Goal: Information Seeking & Learning: Get advice/opinions

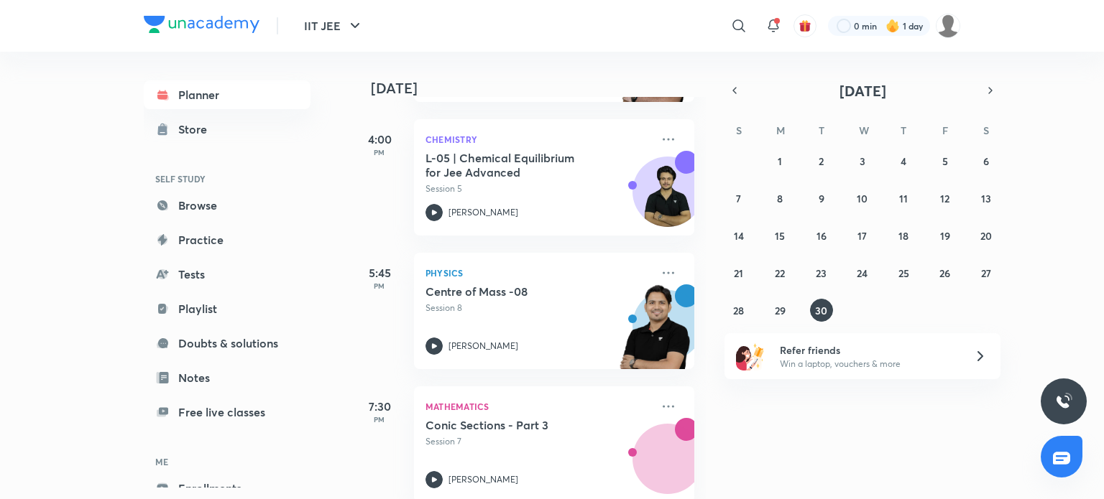
scroll to position [359, 0]
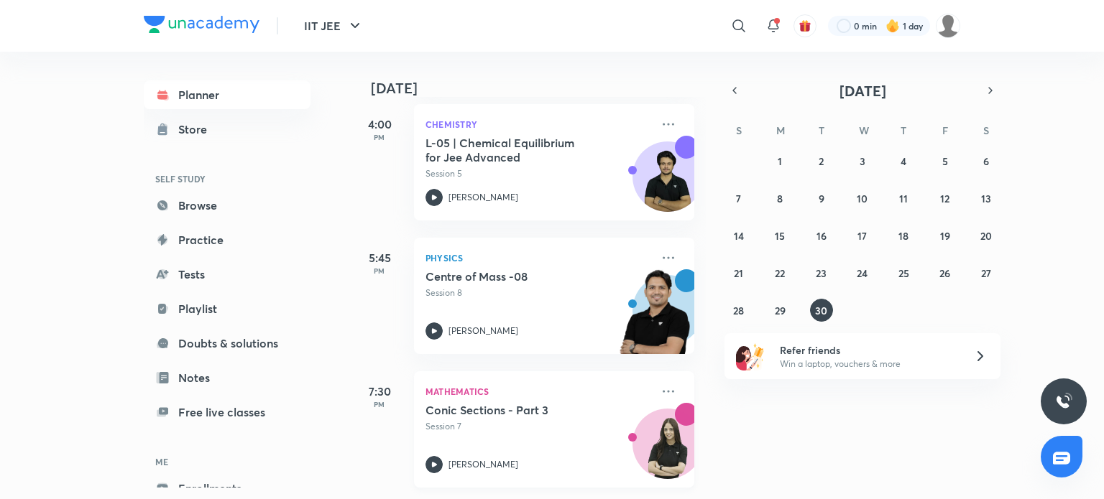
click at [433, 456] on icon at bounding box center [433, 464] width 17 height 17
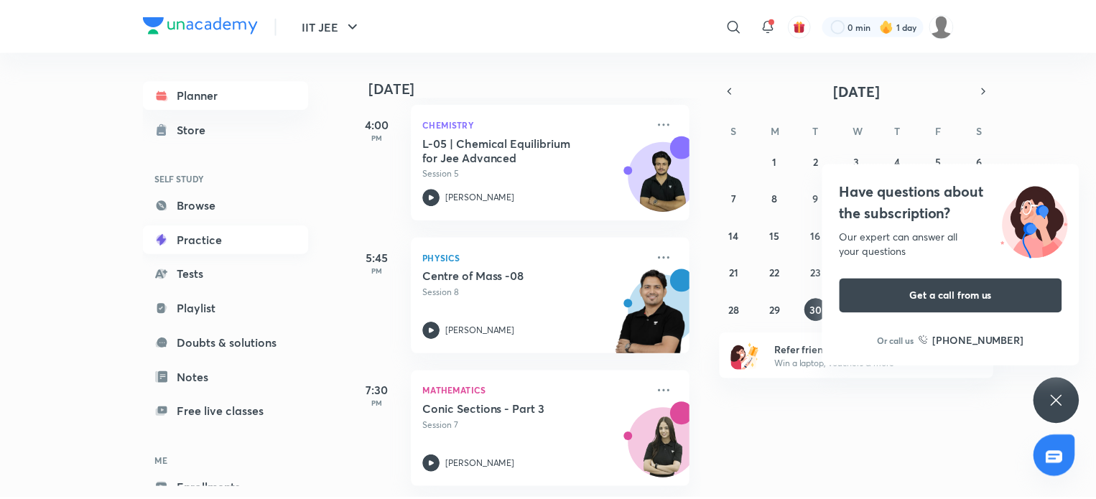
scroll to position [78, 0]
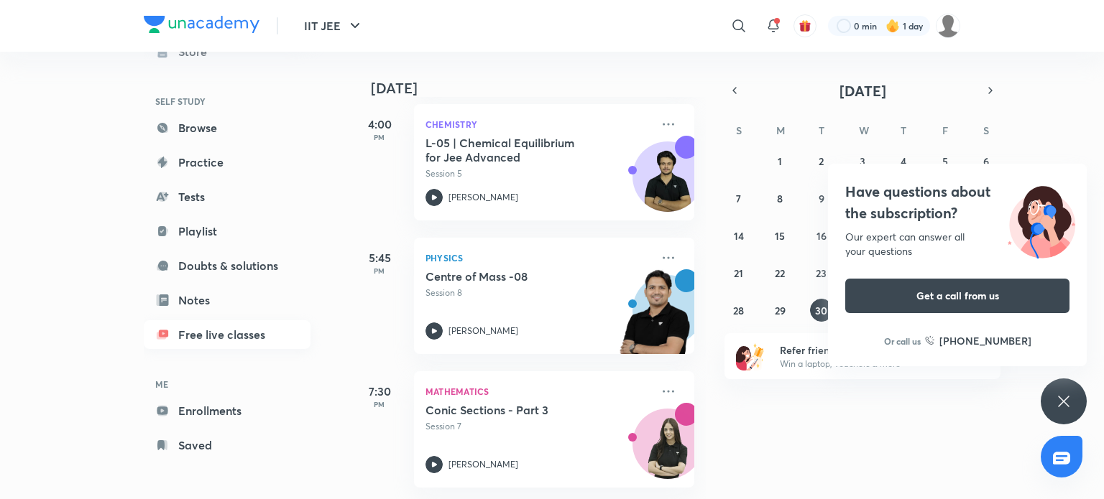
click at [210, 332] on link "Free live classes" at bounding box center [227, 334] width 167 height 29
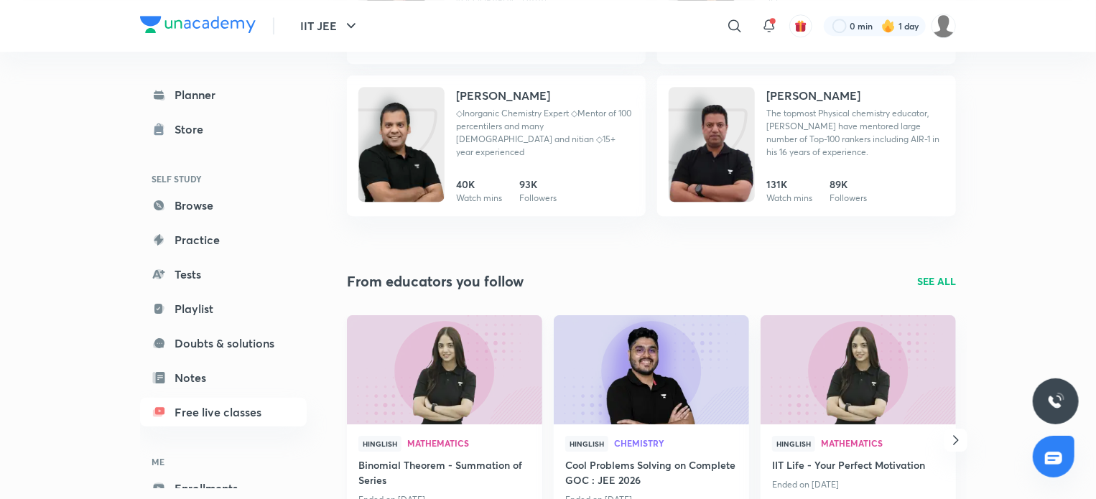
scroll to position [2189, 0]
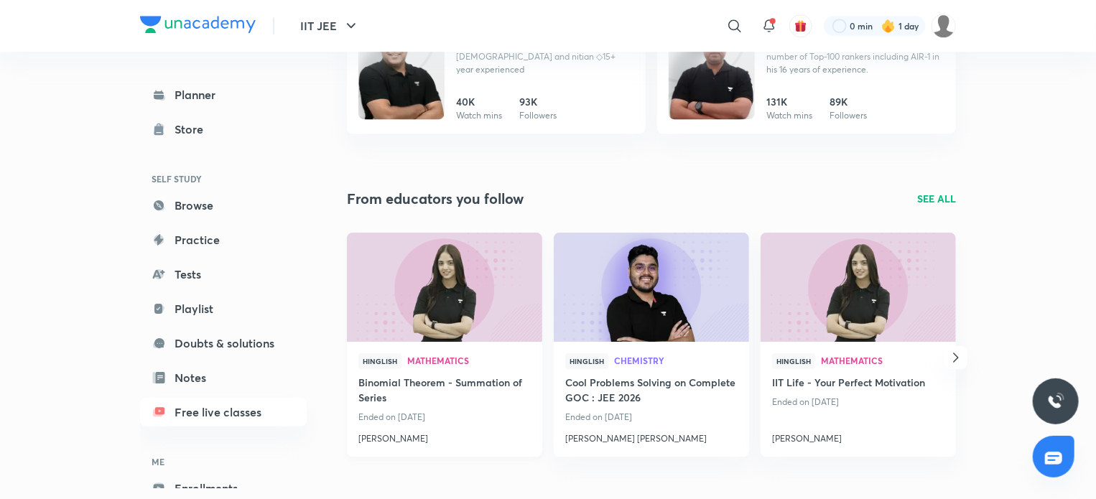
click at [417, 387] on h4 "Binomial Theorem - Summation of Series" at bounding box center [445, 391] width 172 height 33
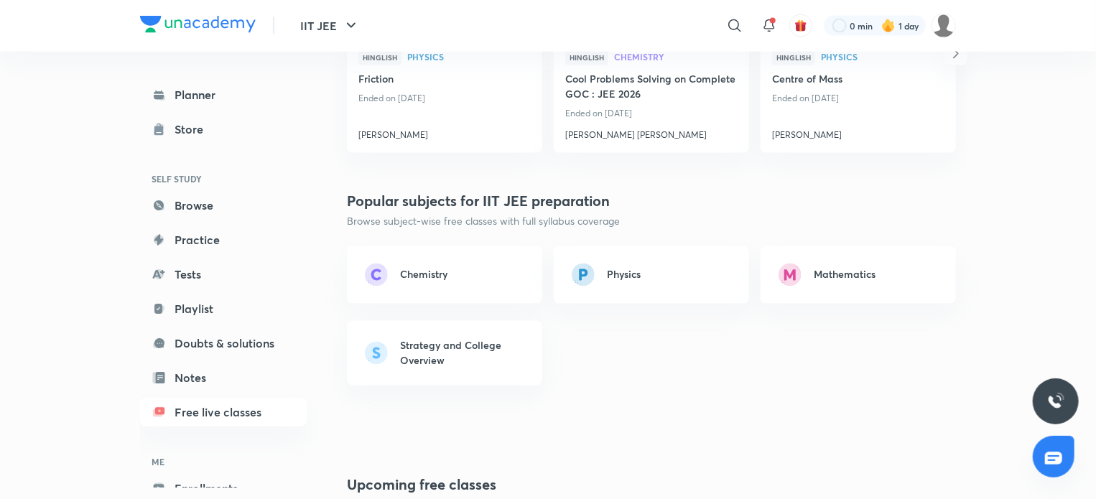
scroll to position [1437, 0]
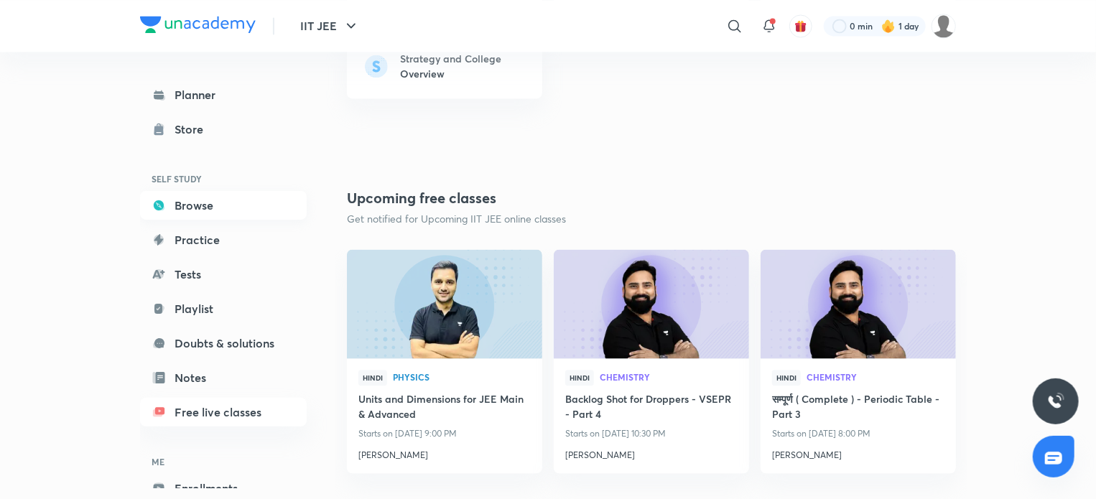
click at [199, 197] on link "Browse" at bounding box center [223, 205] width 167 height 29
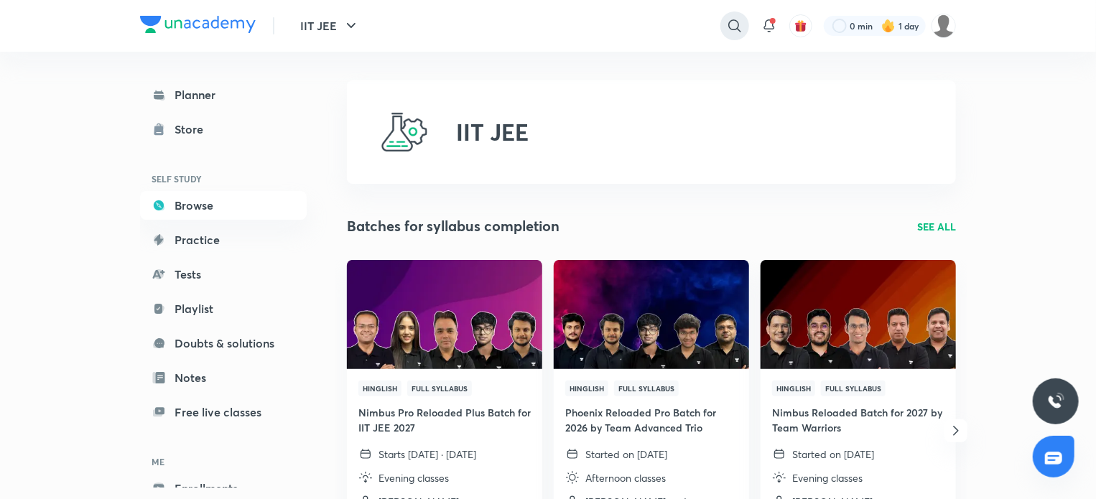
click at [734, 29] on icon at bounding box center [735, 25] width 12 height 12
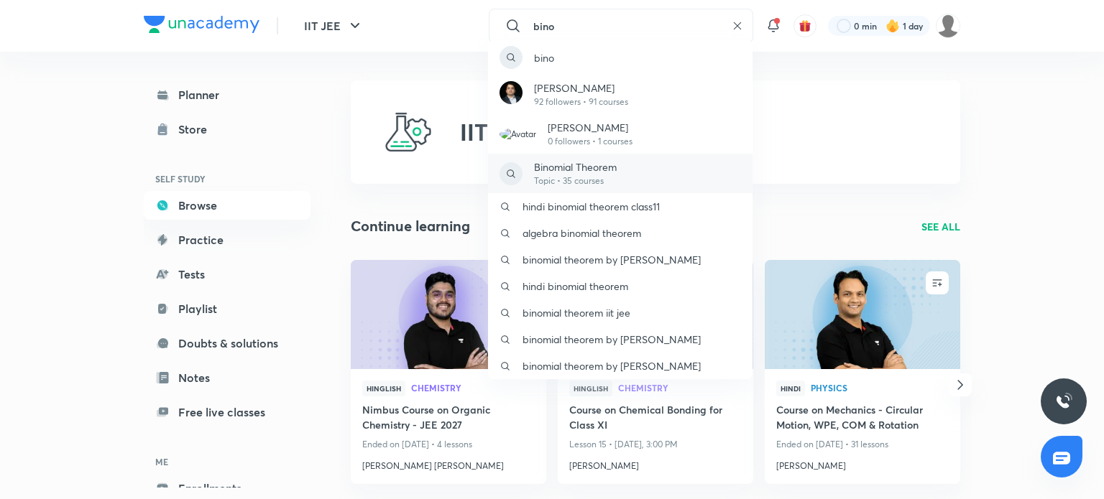
type input "bino"
click at [628, 173] on div "Binomial Theorem Topic • 35 courses" at bounding box center [620, 174] width 264 height 40
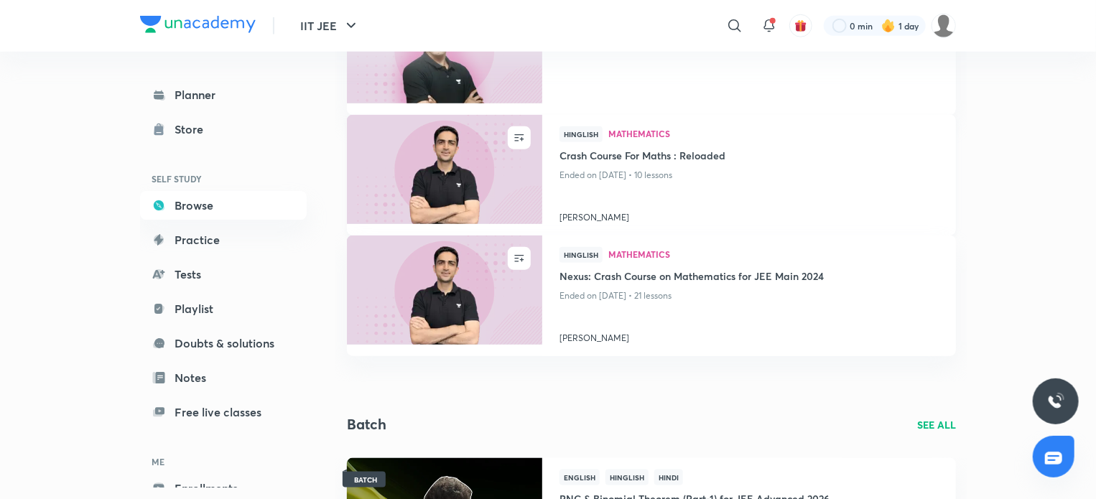
scroll to position [647, 0]
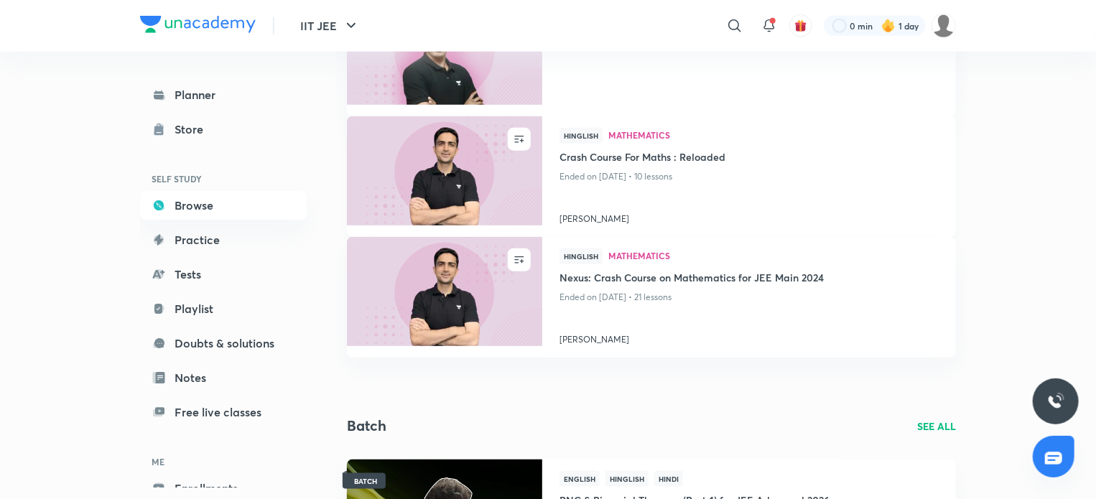
click at [446, 198] on img at bounding box center [444, 170] width 199 height 111
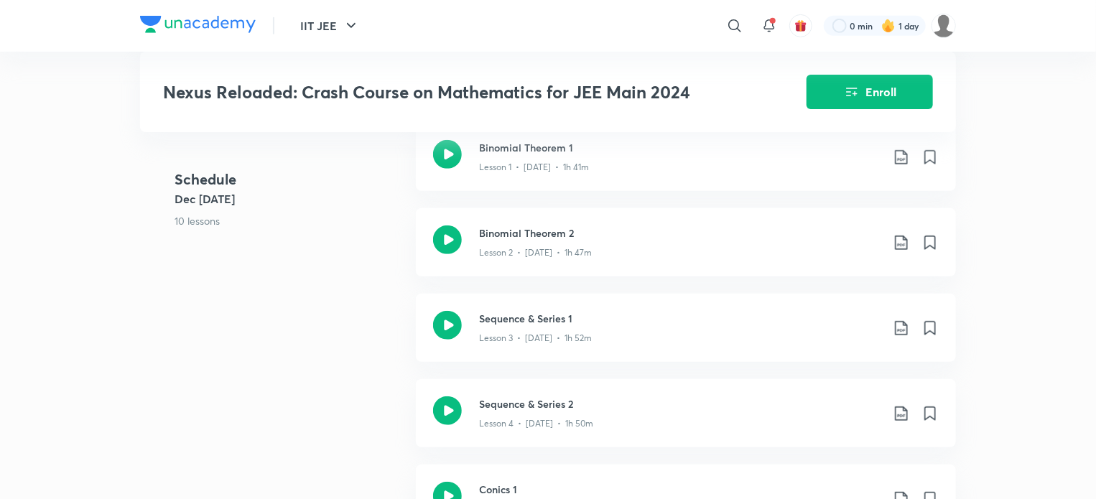
scroll to position [216, 0]
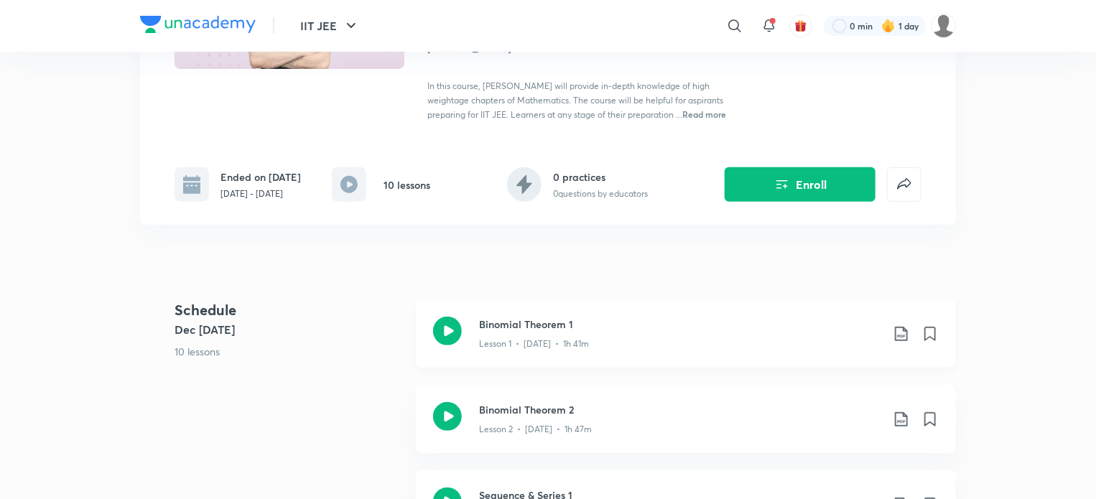
click at [451, 330] on icon at bounding box center [447, 331] width 29 height 29
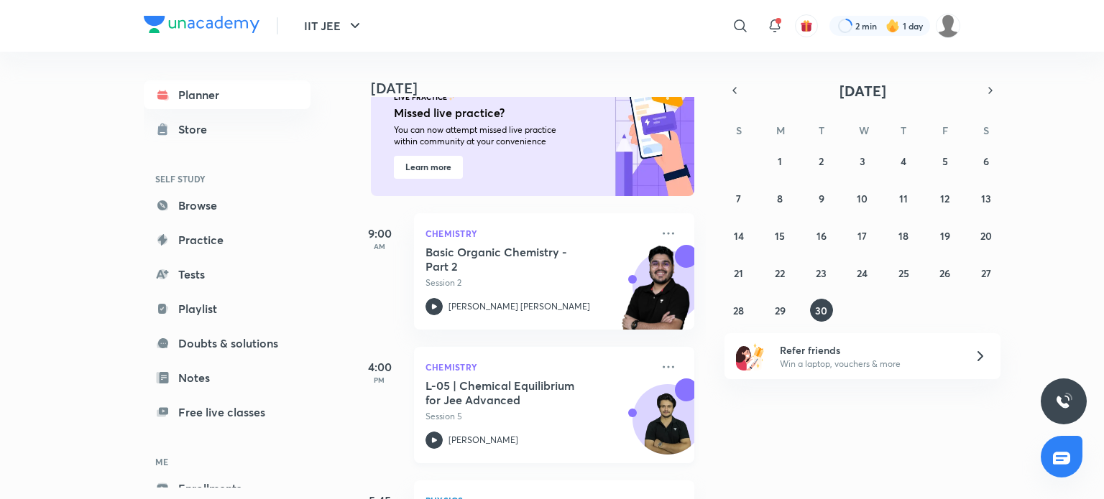
scroll to position [72, 0]
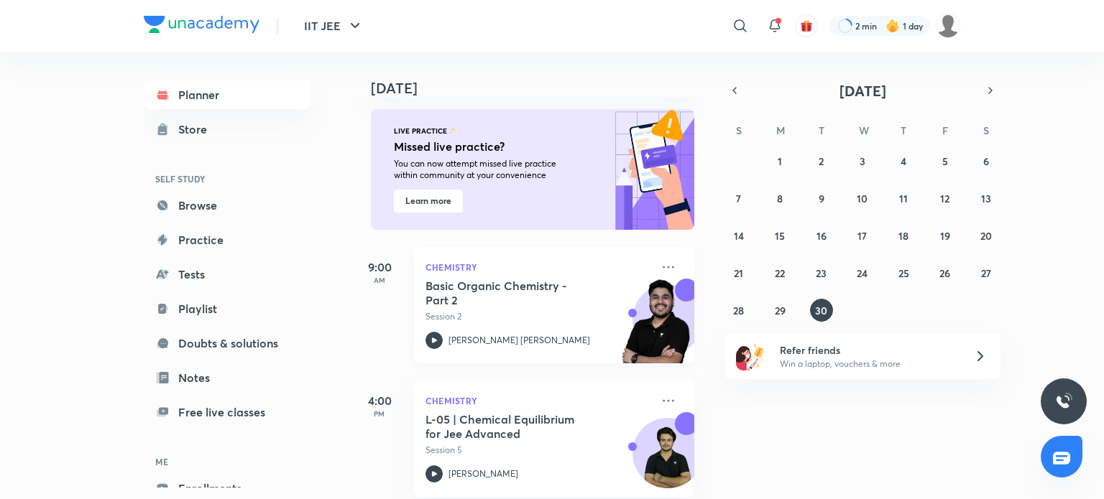
click at [434, 339] on icon at bounding box center [434, 340] width 5 height 5
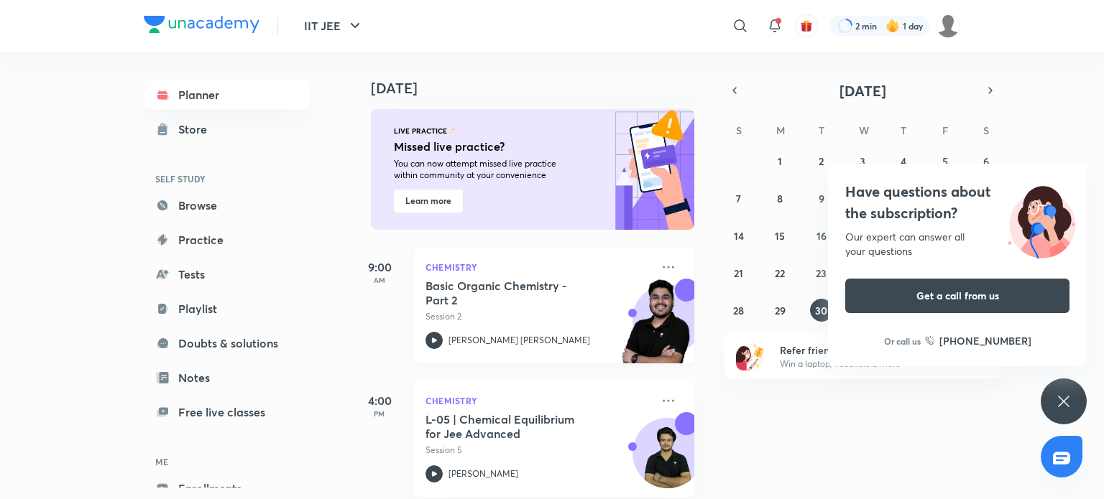
click at [672, 263] on div "Chemistry Basic Organic Chemistry - Part 2 Session 2 [PERSON_NAME] [PERSON_NAME]" at bounding box center [554, 305] width 280 height 116
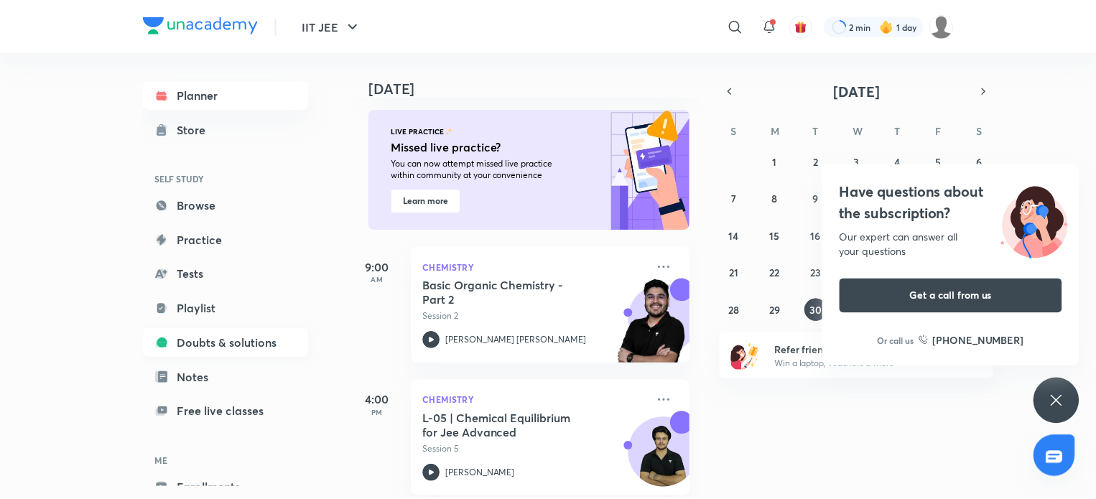
scroll to position [78, 0]
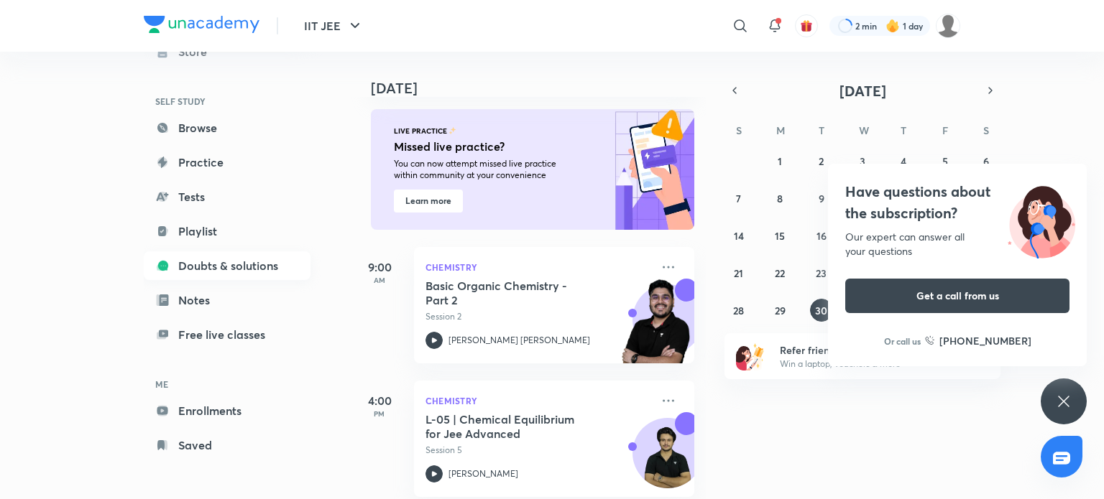
click at [213, 272] on link "Doubts & solutions" at bounding box center [227, 265] width 167 height 29
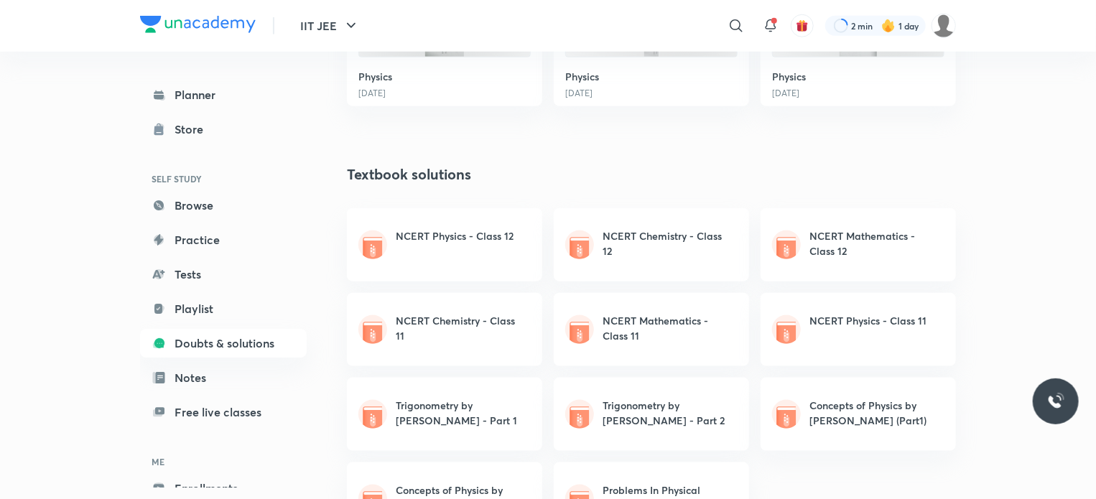
scroll to position [790, 0]
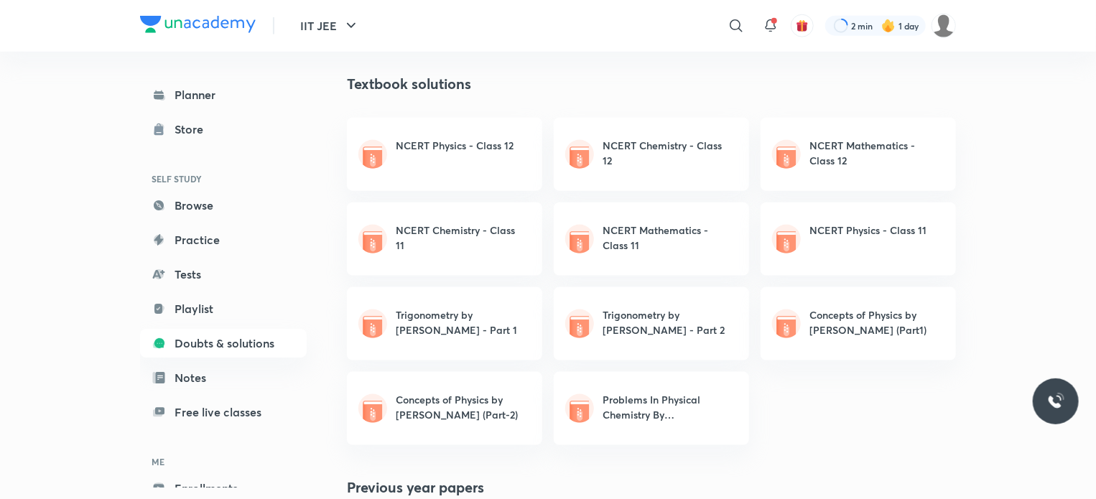
click at [841, 315] on h6 "Concepts of Physics by [PERSON_NAME] (Part1)" at bounding box center [873, 323] width 126 height 30
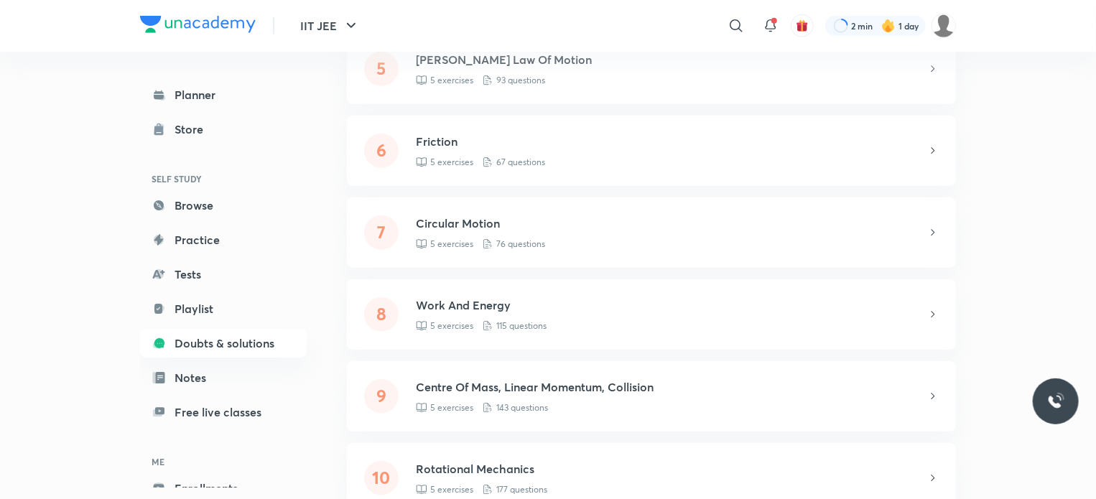
scroll to position [606, 0]
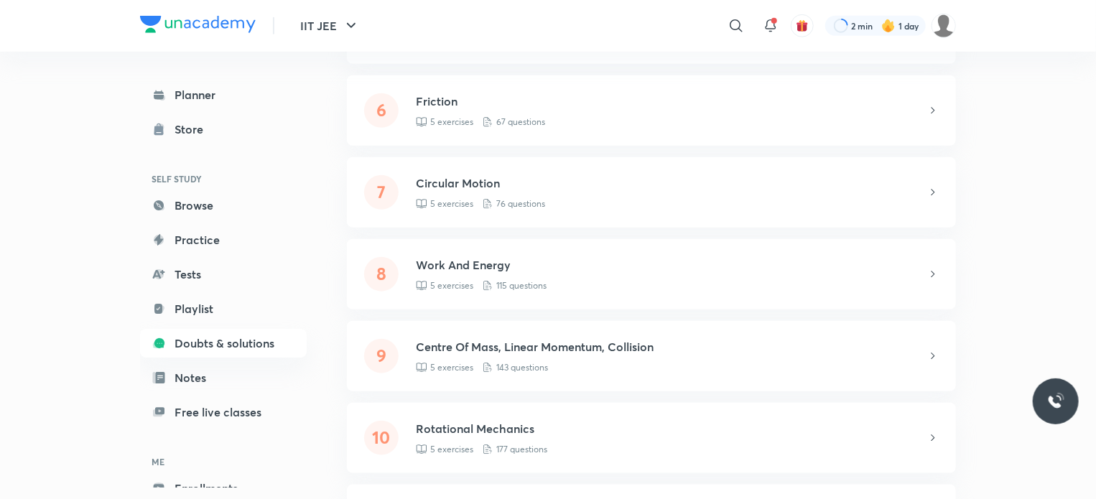
click at [457, 344] on h5 "Centre Of Mass, Linear Momentum, Collision" at bounding box center [672, 346] width 512 height 17
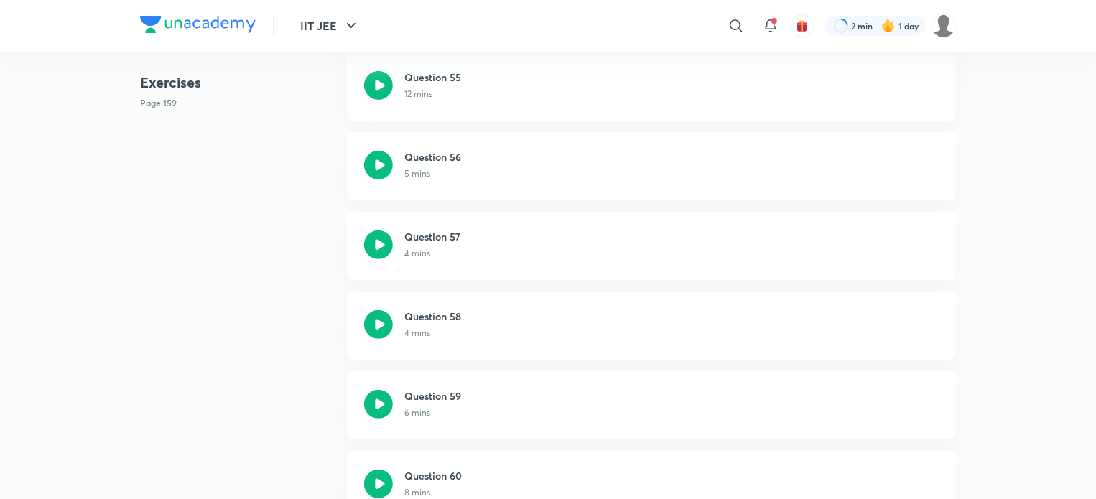
scroll to position [11208, 0]
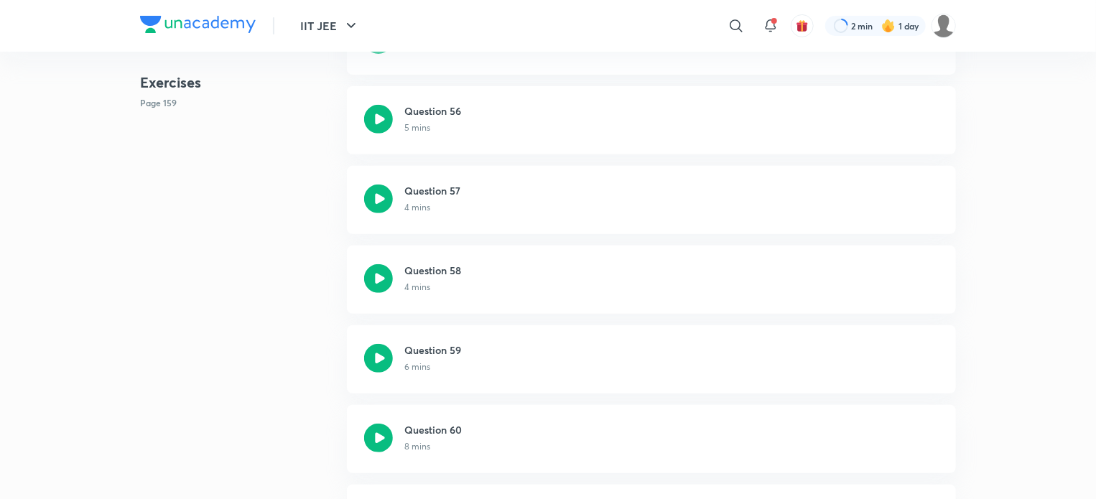
click at [395, 129] on div "Question 56 5 mins" at bounding box center [651, 120] width 609 height 68
